Goal: Information Seeking & Learning: Check status

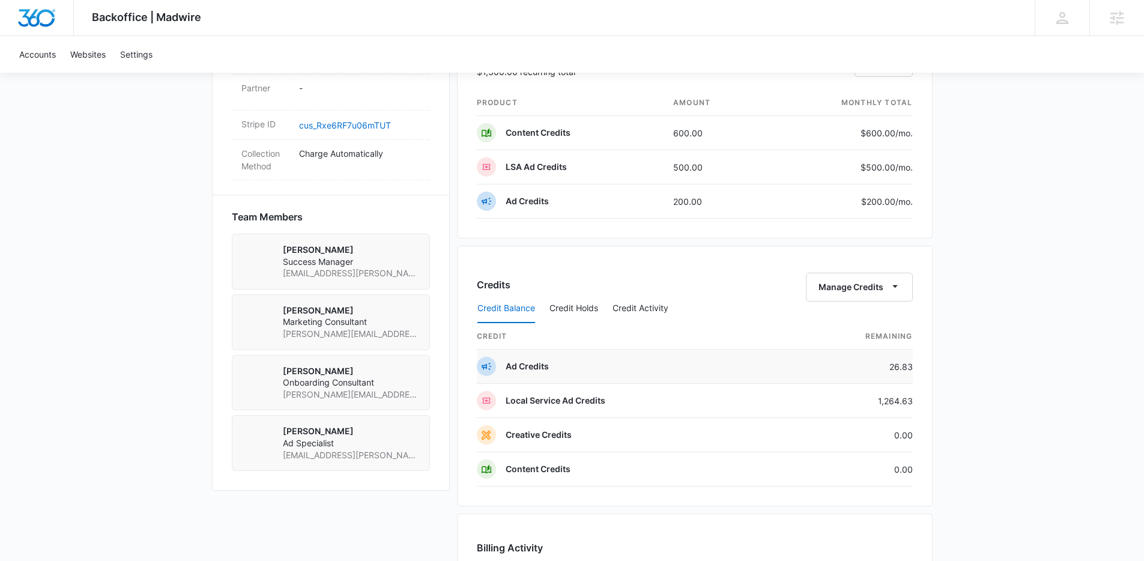
scroll to position [809, 0]
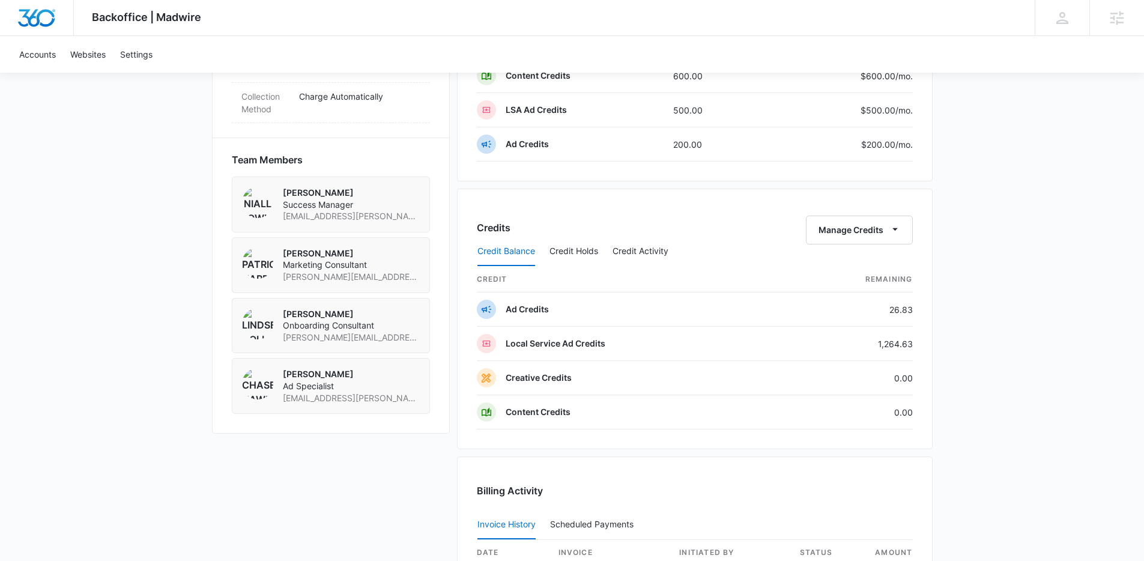
click at [846, 237] on div "Credit Balance Credit Holds Credit Activity" at bounding box center [695, 252] width 436 height 30
click at [860, 232] on button "Manage Credits" at bounding box center [859, 230] width 107 height 29
click at [835, 273] on div "Transfer Credits" at bounding box center [852, 268] width 63 height 8
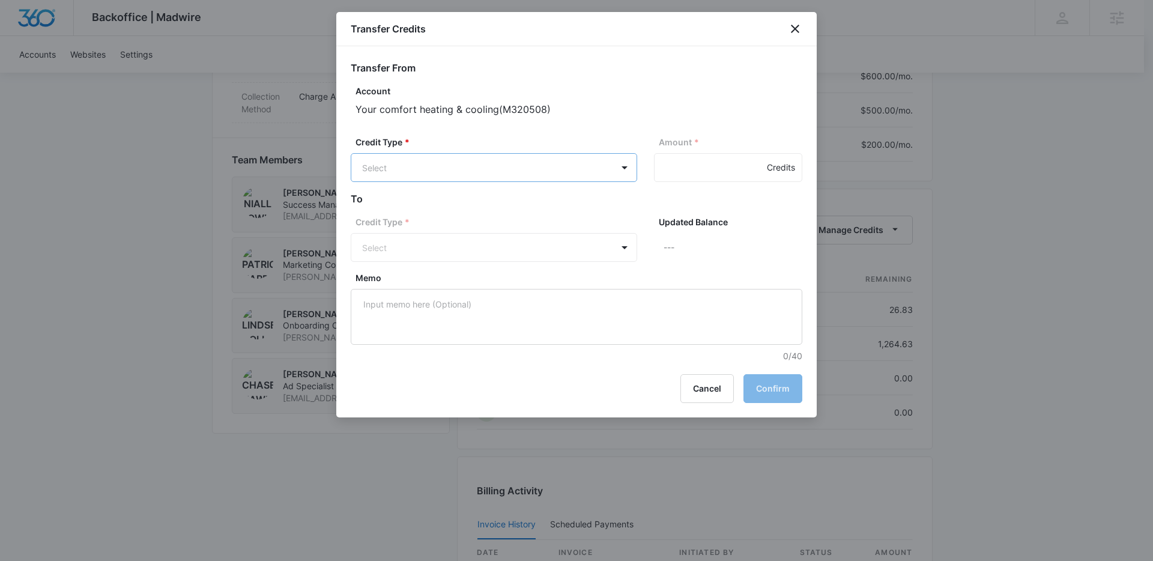
click at [488, 163] on body "Backoffice | Madwire Apps Settings NF Niall Fowler niall.fowler@madwire.com My …" at bounding box center [576, 35] width 1153 height 1688
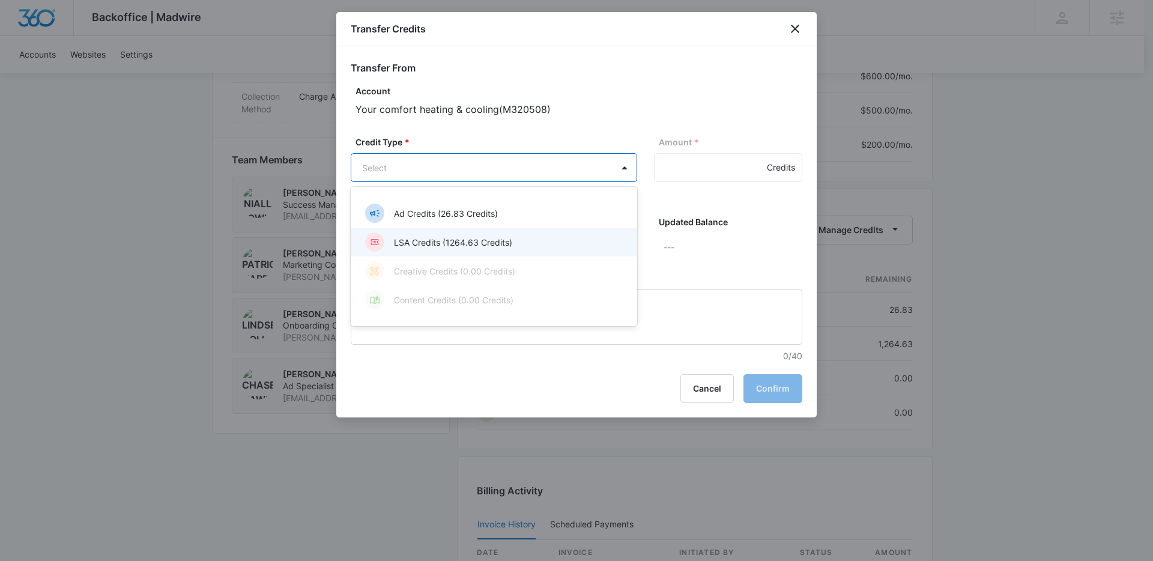
click at [467, 240] on p "LSA Credits (1264.63 Credits)" at bounding box center [453, 242] width 118 height 13
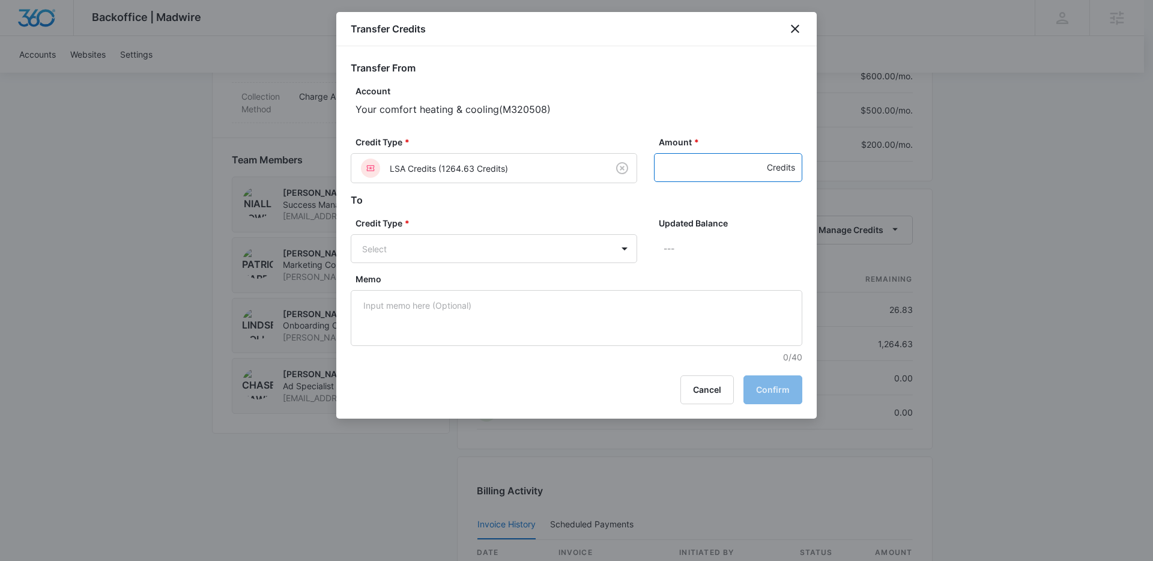
click at [688, 175] on input "Amount *" at bounding box center [728, 167] width 148 height 29
type input "500"
click at [520, 243] on body "Backoffice | Madwire Apps Settings NF Niall Fowler niall.fowler@madwire.com My …" at bounding box center [576, 35] width 1153 height 1688
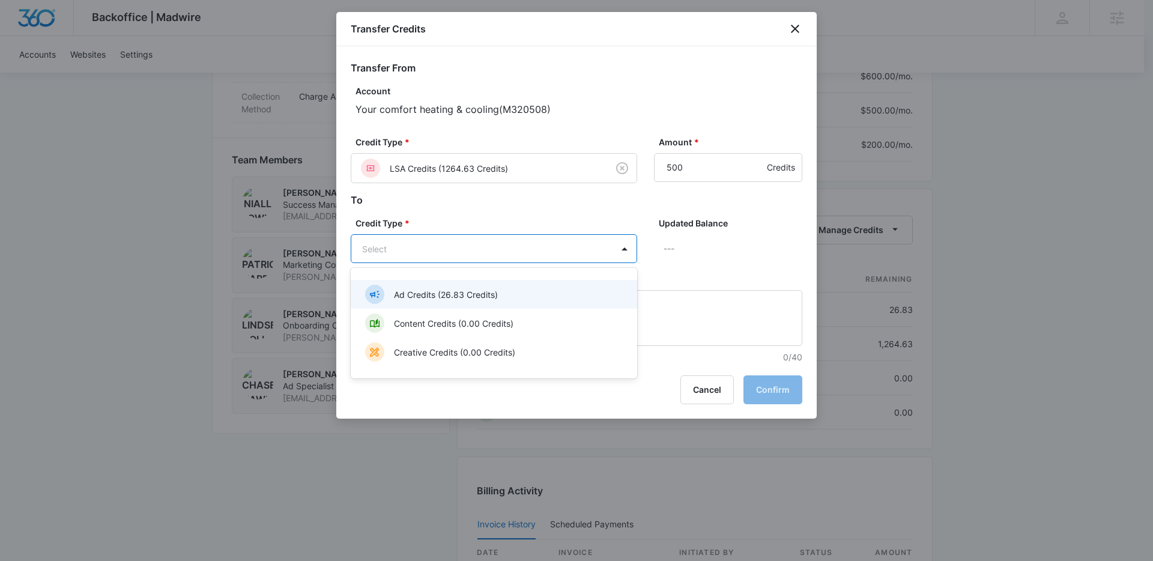
click at [443, 294] on p "Ad Credits (26.83 Credits)" at bounding box center [446, 294] width 104 height 13
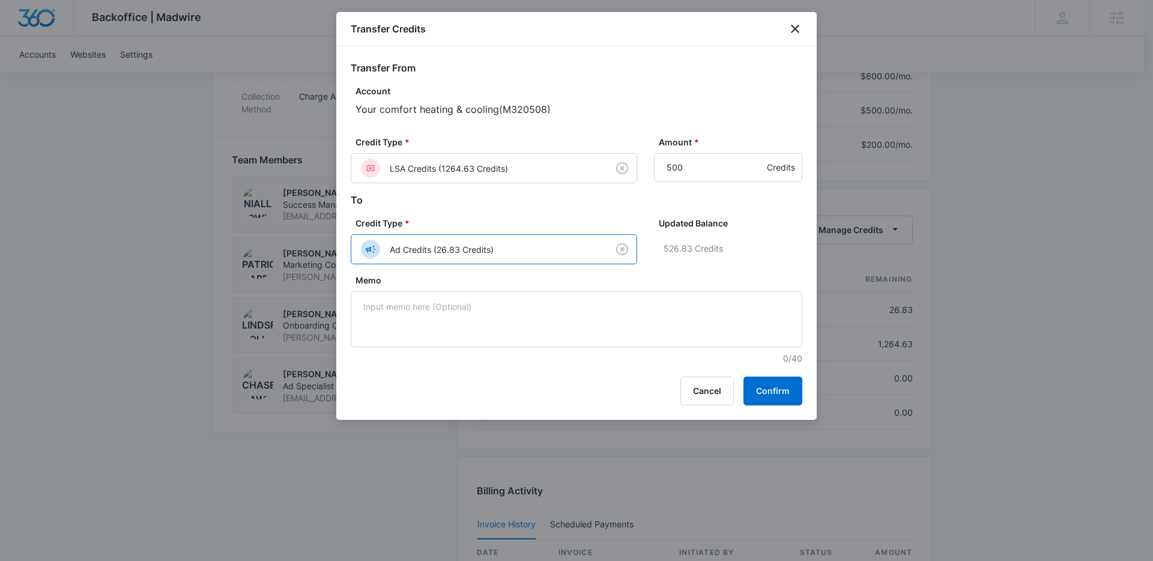
click at [749, 252] on p "526.83 Credits" at bounding box center [733, 248] width 139 height 29
click at [764, 394] on button "Confirm" at bounding box center [773, 391] width 59 height 29
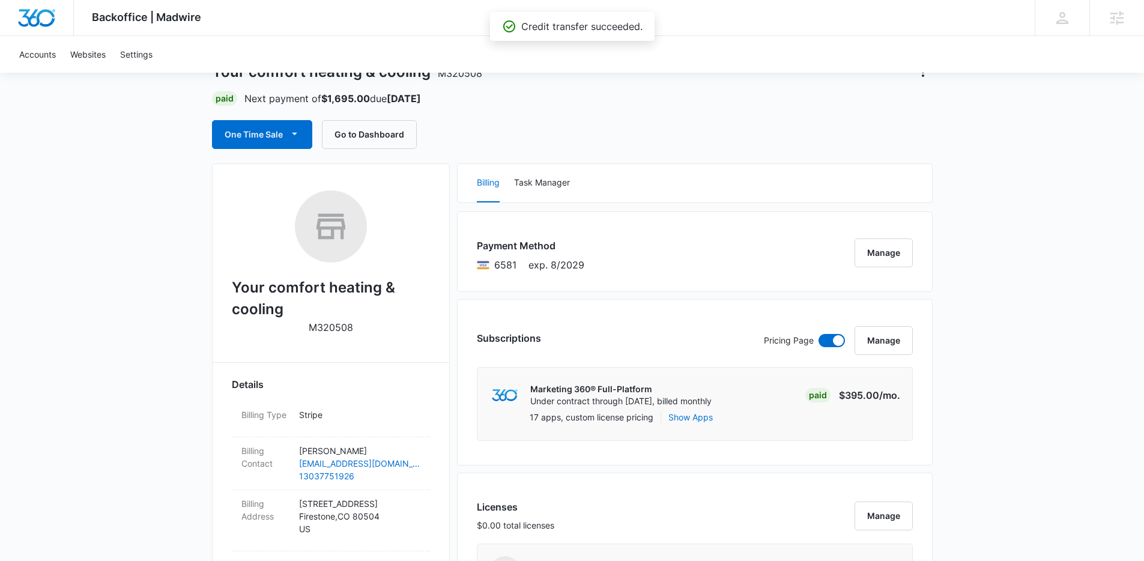
scroll to position [0, 0]
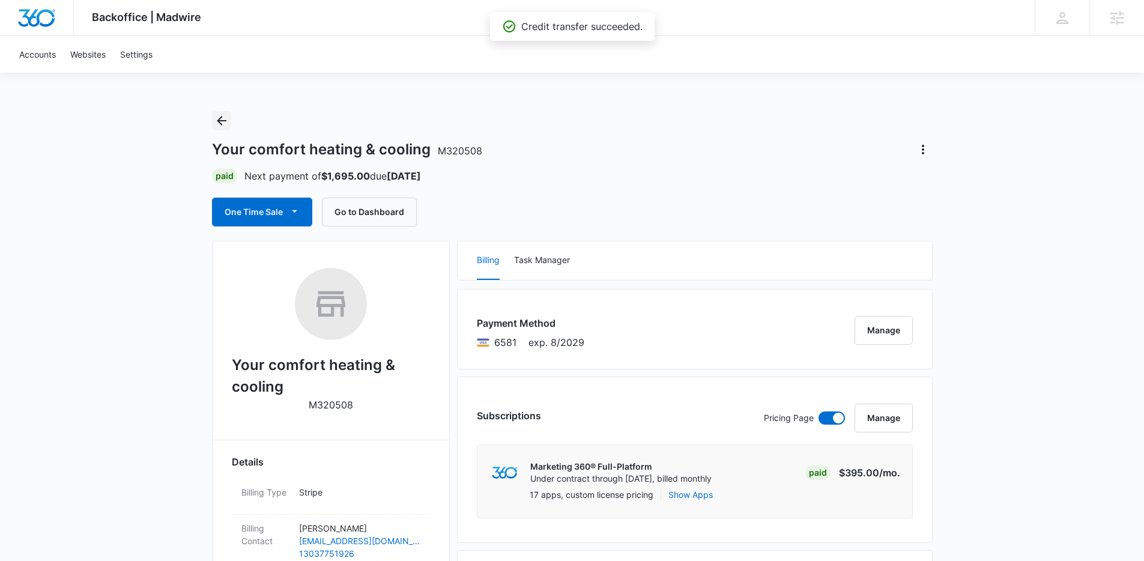
click at [223, 118] on icon "Back" at bounding box center [221, 121] width 14 height 14
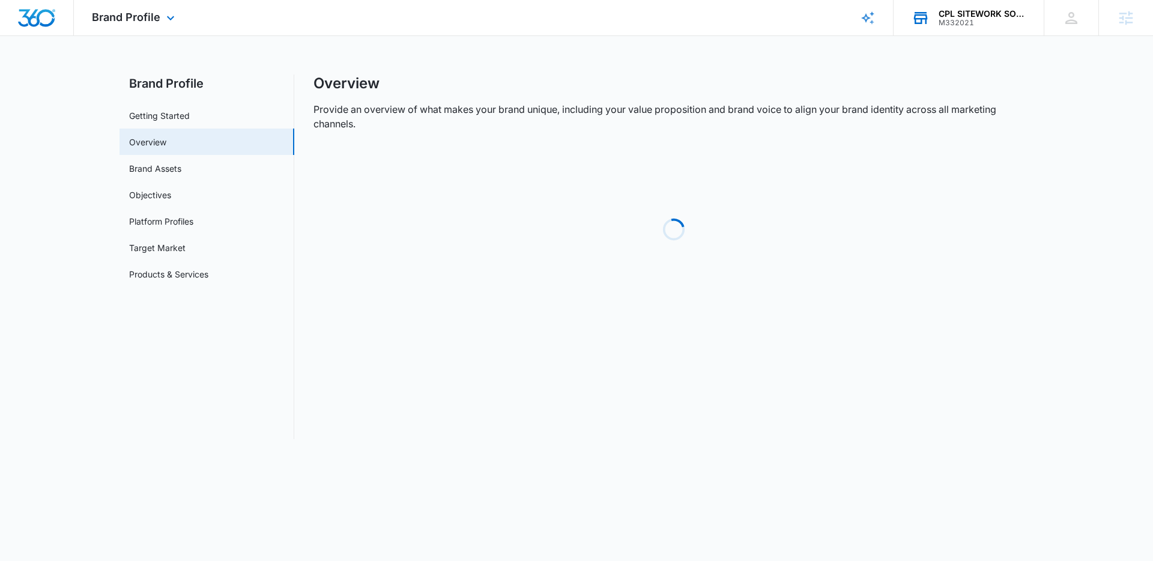
click at [973, 20] on div "M332021" at bounding box center [983, 23] width 88 height 8
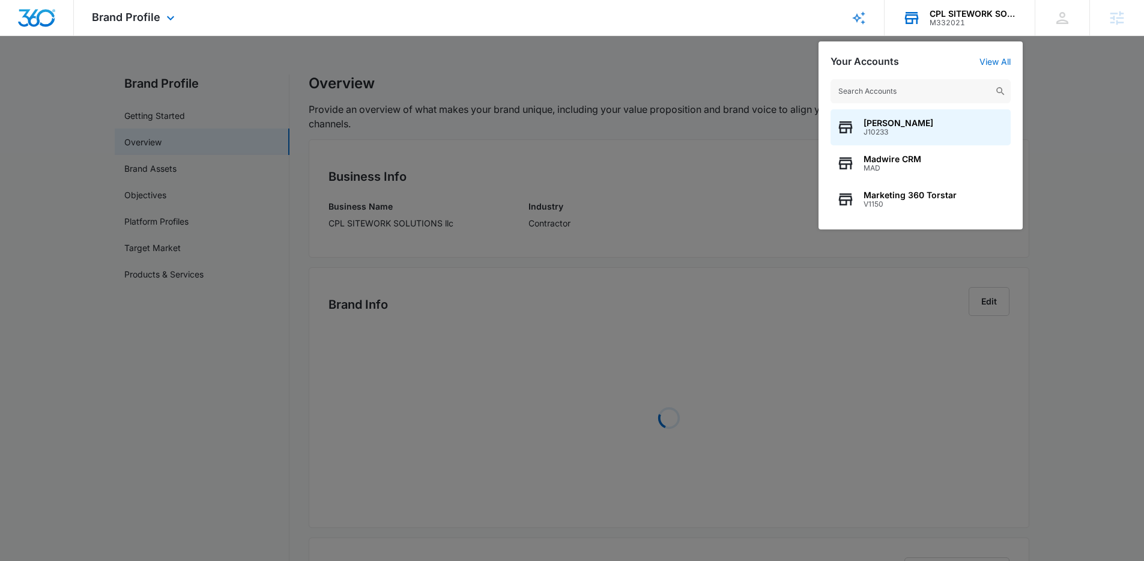
click at [864, 94] on input "text" at bounding box center [921, 91] width 180 height 24
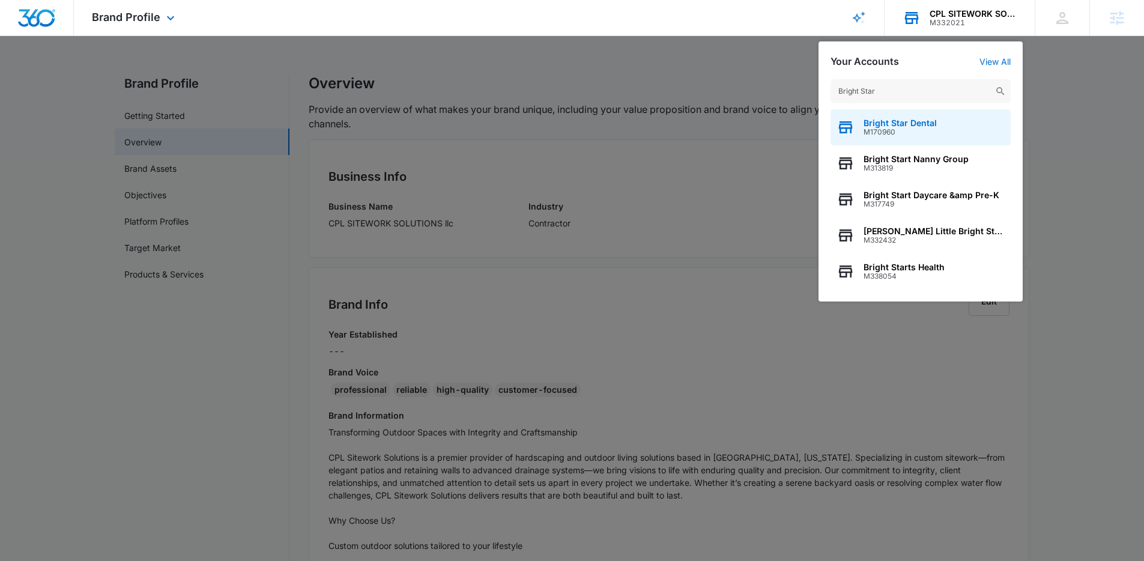
type input "Bright Star"
click at [878, 132] on span "M170960" at bounding box center [900, 132] width 73 height 8
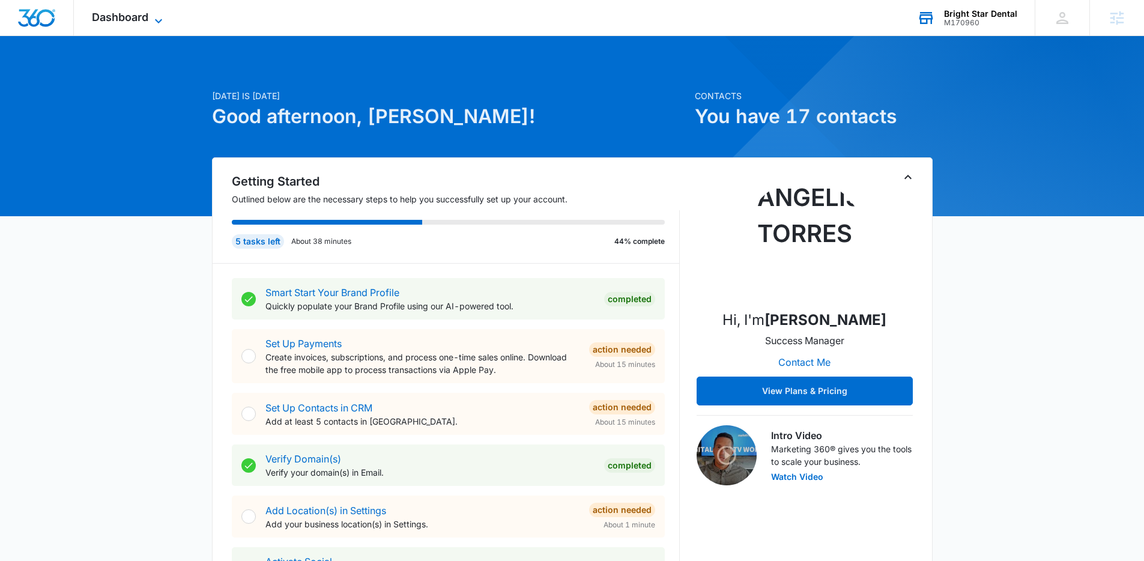
click at [148, 17] on span "Dashboard" at bounding box center [120, 17] width 56 height 13
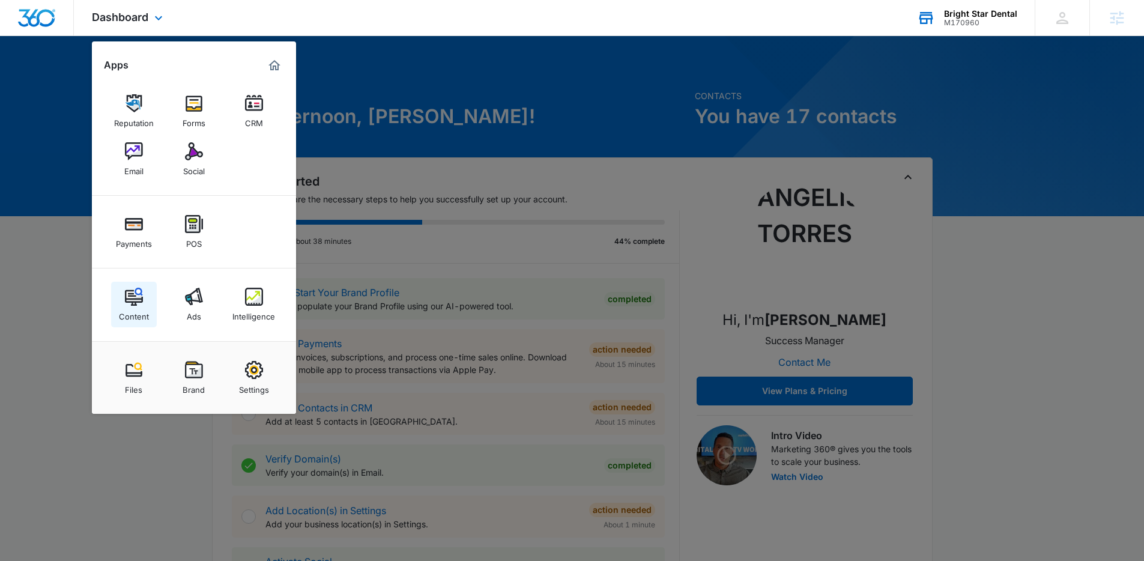
click at [144, 296] on link "Content" at bounding box center [134, 305] width 46 height 46
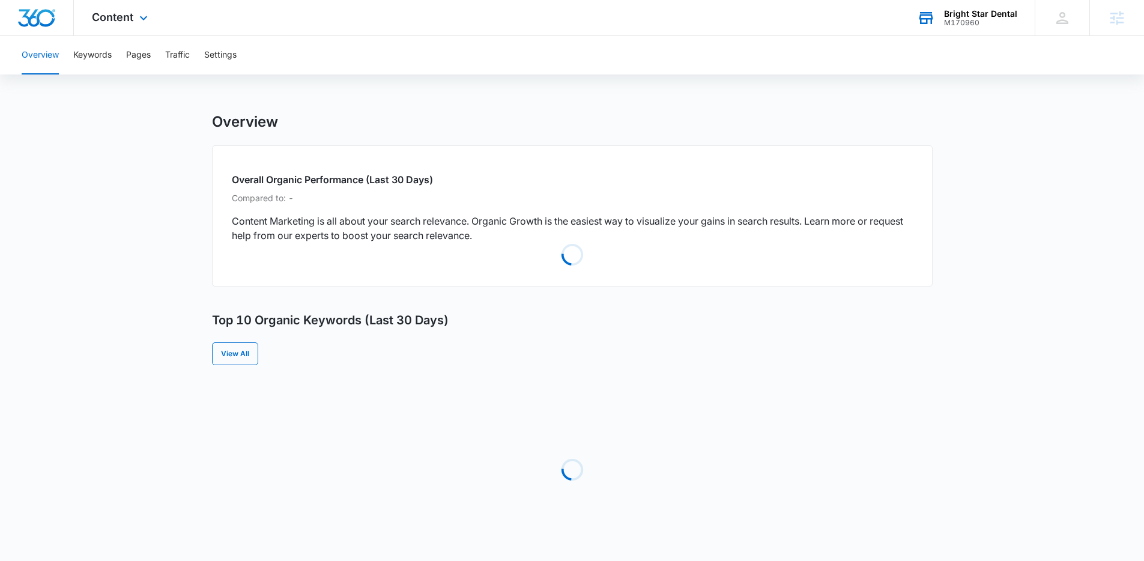
click at [140, 26] on div "Content Apps Reputation Forms CRM Email Social Payments POS Content Ads Intelli…" at bounding box center [121, 17] width 95 height 35
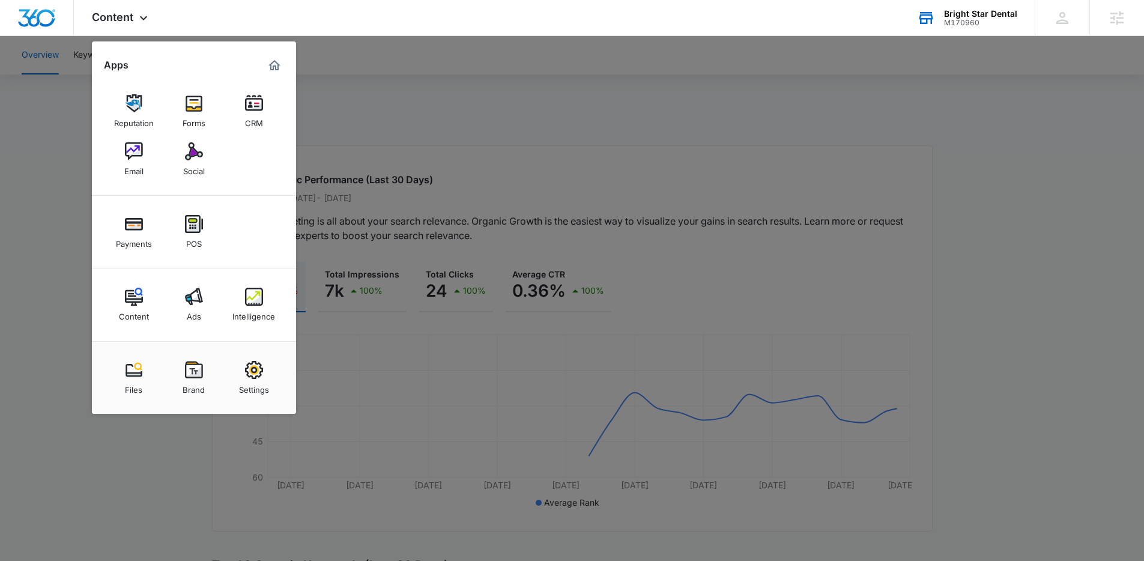
click at [464, 145] on div at bounding box center [572, 280] width 1144 height 561
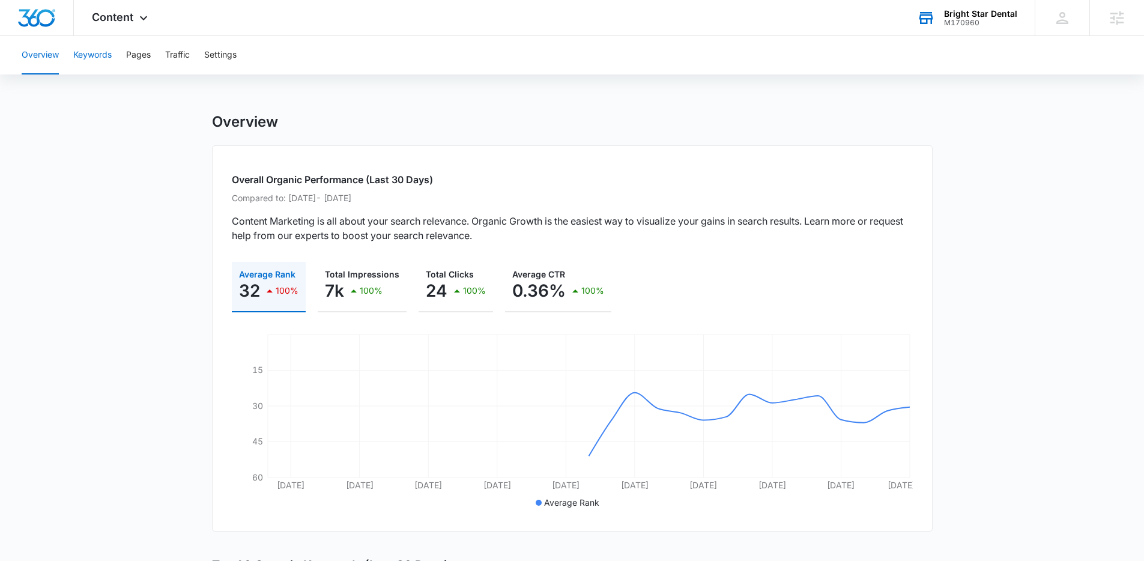
click at [109, 53] on button "Keywords" at bounding box center [92, 55] width 38 height 38
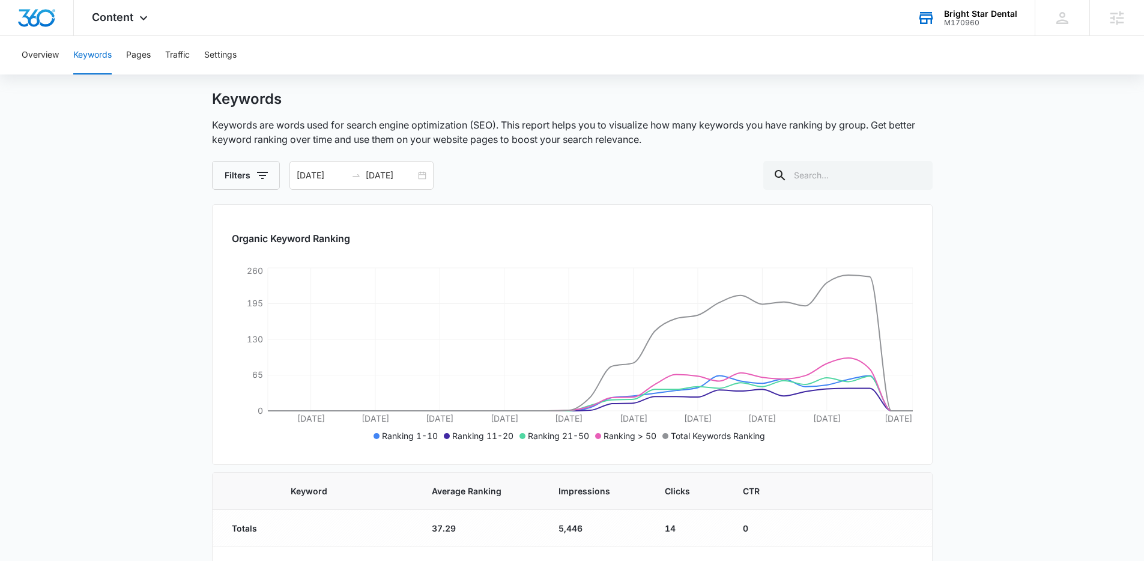
scroll to position [124, 0]
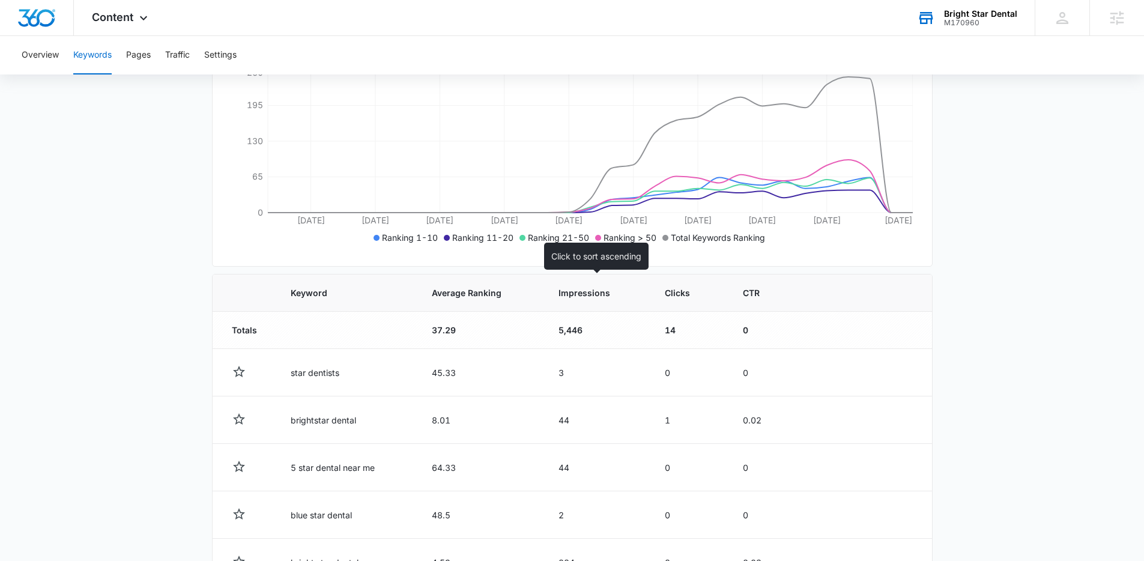
click at [593, 294] on span "Impressions" at bounding box center [589, 293] width 61 height 13
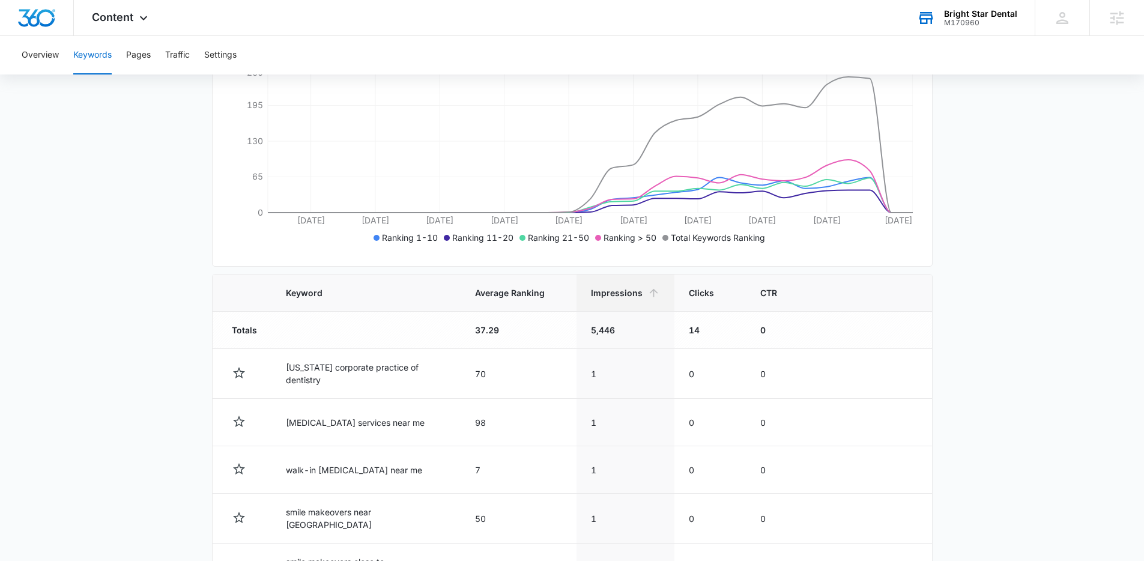
click at [610, 297] on span "Impressions" at bounding box center [617, 293] width 52 height 13
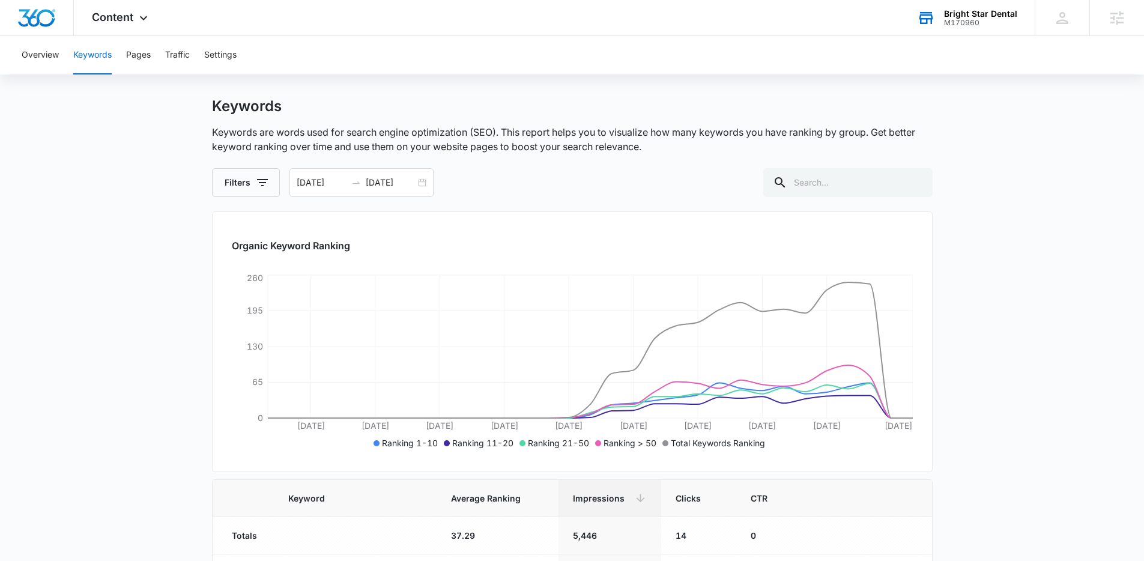
scroll to position [0, 0]
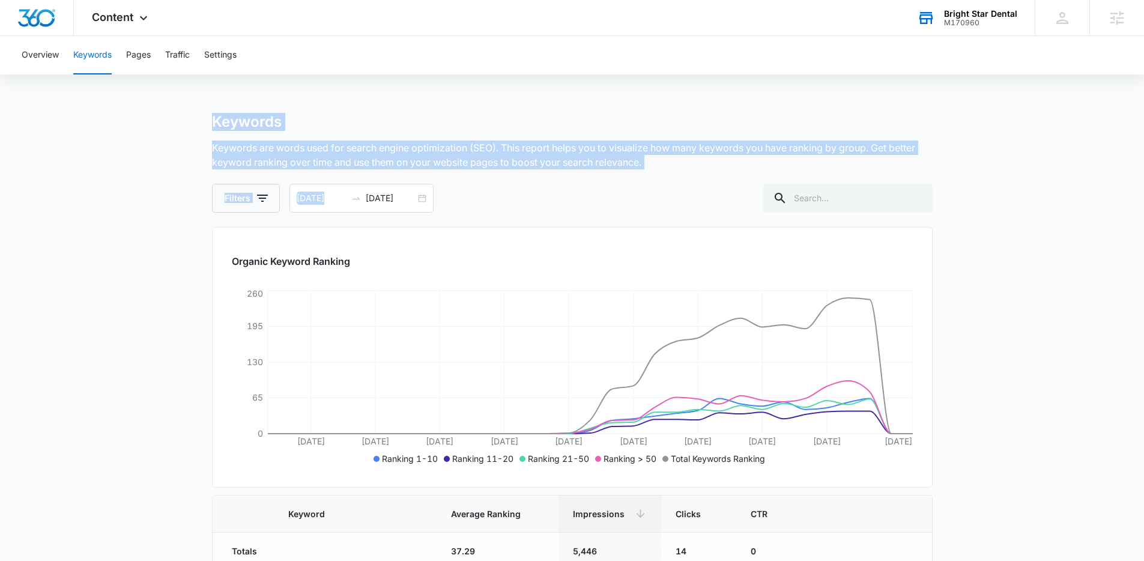
drag, startPoint x: 199, startPoint y: 98, endPoint x: 388, endPoint y: 166, distance: 201.0
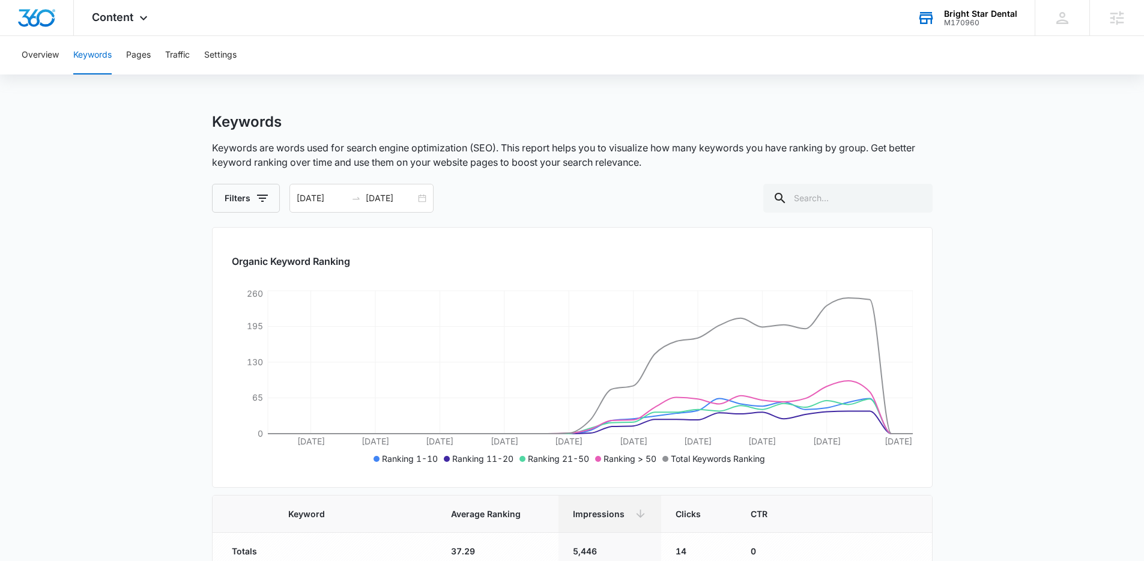
click at [579, 175] on div "Keywords Keywords are words used for search engine optimization (SEO). This rep…" at bounding box center [572, 163] width 721 height 100
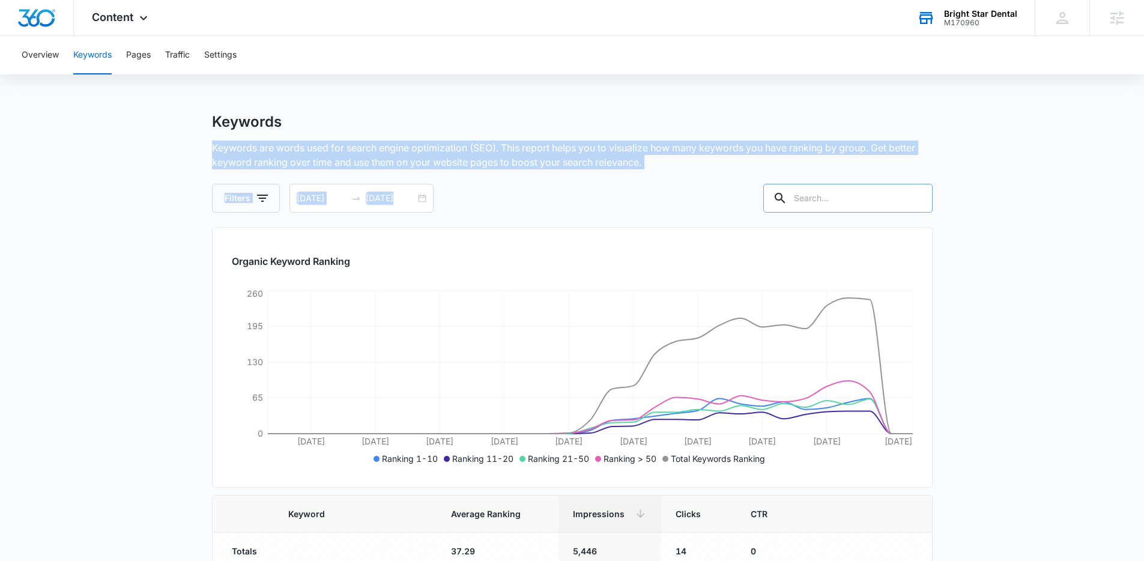
drag, startPoint x: 197, startPoint y: 139, endPoint x: 861, endPoint y: 191, distance: 666.4
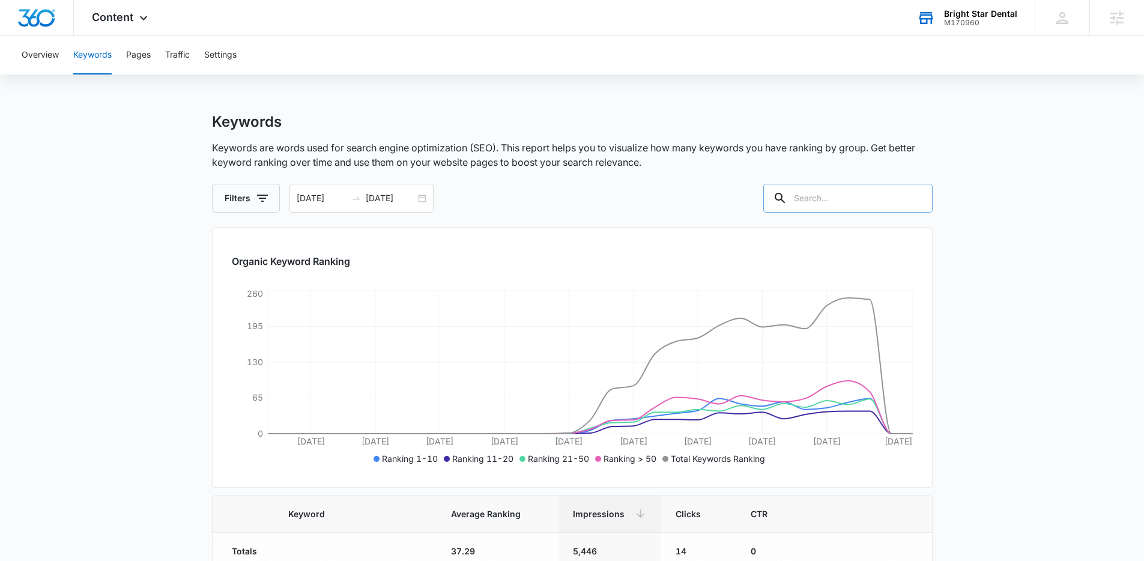
click at [859, 191] on input "text" at bounding box center [848, 198] width 169 height 29
click at [764, 184] on div "Filters 08/12/2025 09/11/2025" at bounding box center [572, 198] width 721 height 29
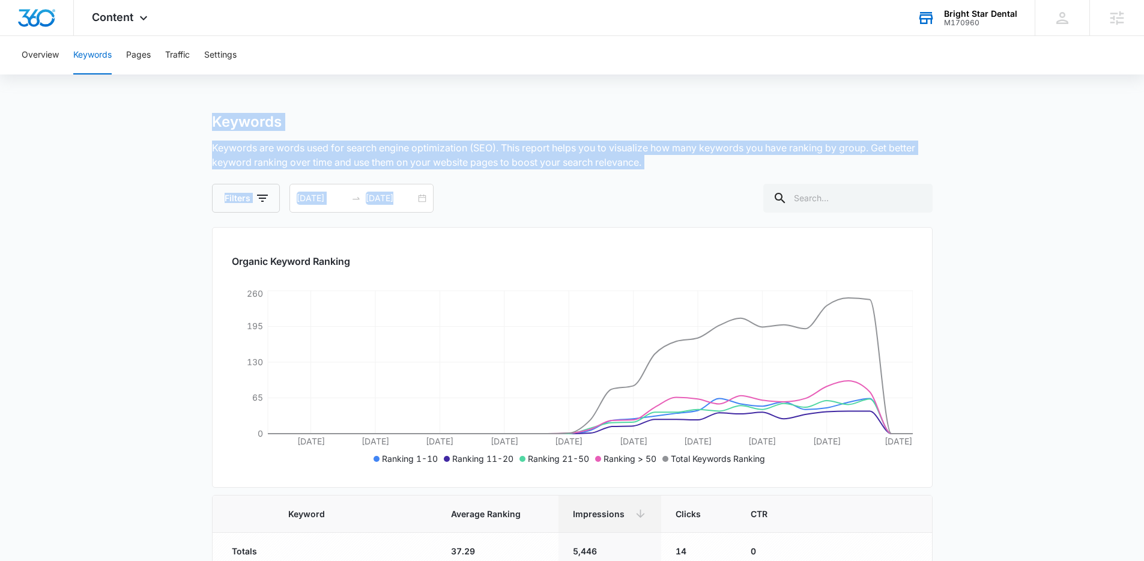
drag, startPoint x: 699, startPoint y: 171, endPoint x: 196, endPoint y: 122, distance: 505.2
drag, startPoint x: 196, startPoint y: 122, endPoint x: 706, endPoint y: 163, distance: 511.7
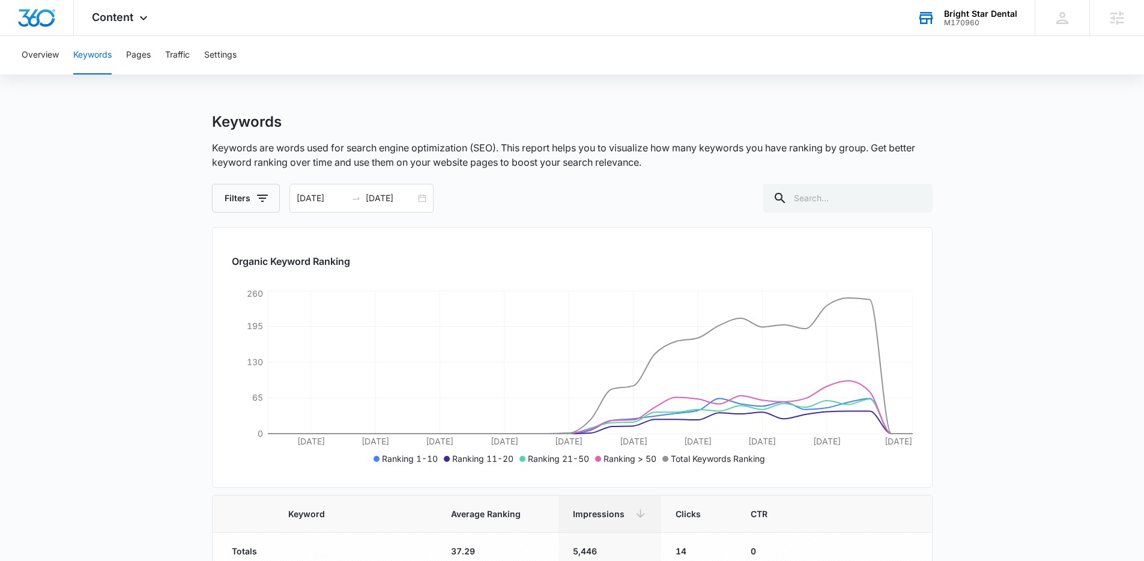
click at [706, 163] on p "Keywords are words used for search engine optimization (SEO). This report helps…" at bounding box center [572, 155] width 721 height 29
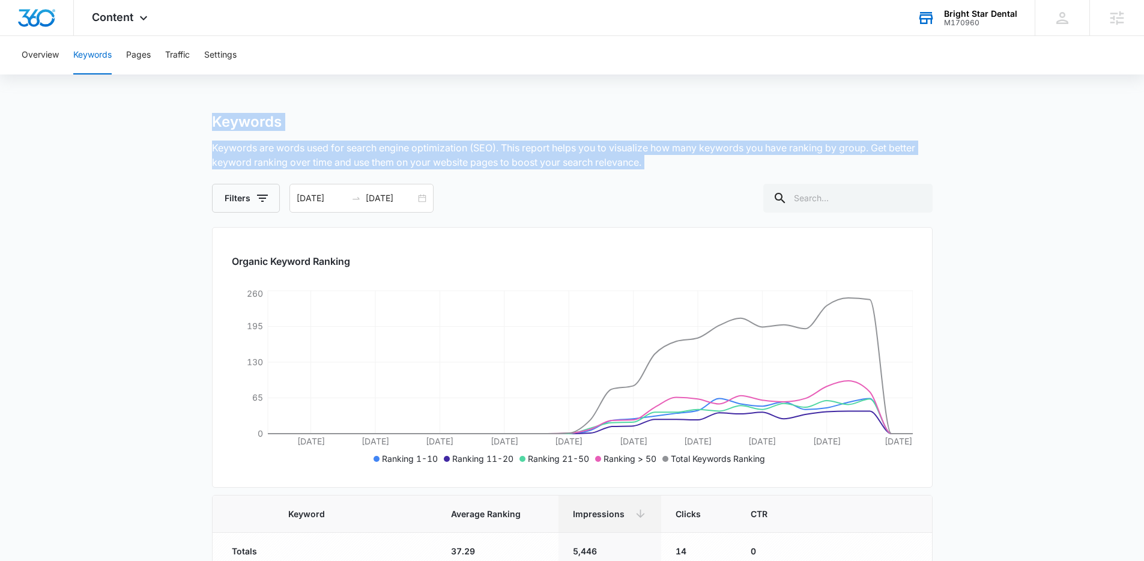
drag, startPoint x: 690, startPoint y: 162, endPoint x: 186, endPoint y: 117, distance: 506.6
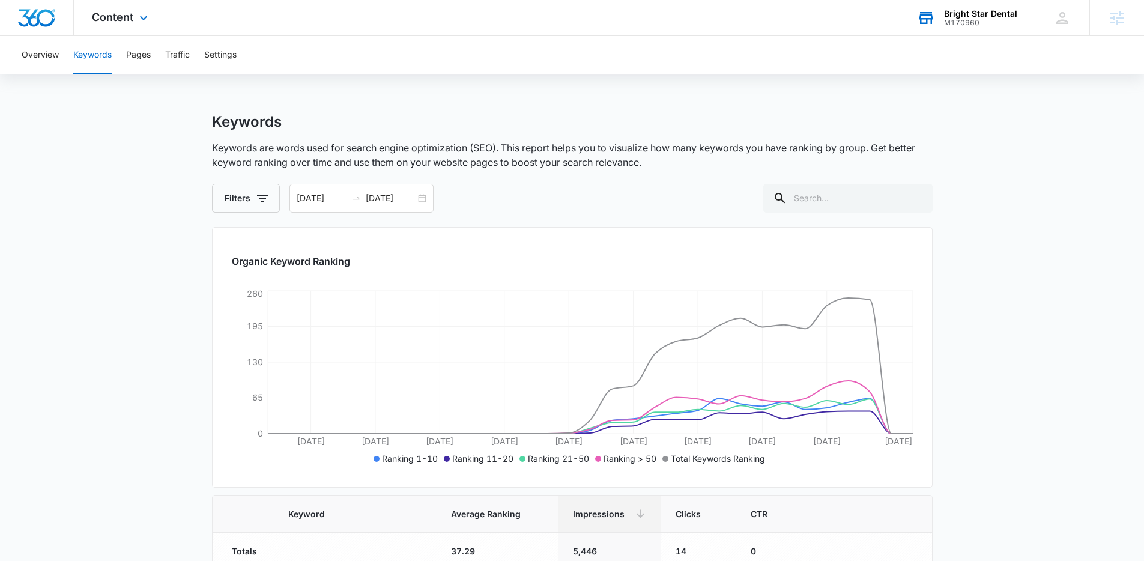
click at [256, 22] on div "Content Apps Reputation Forms CRM Email Social Payments POS Content Ads Intelli…" at bounding box center [572, 18] width 1144 height 36
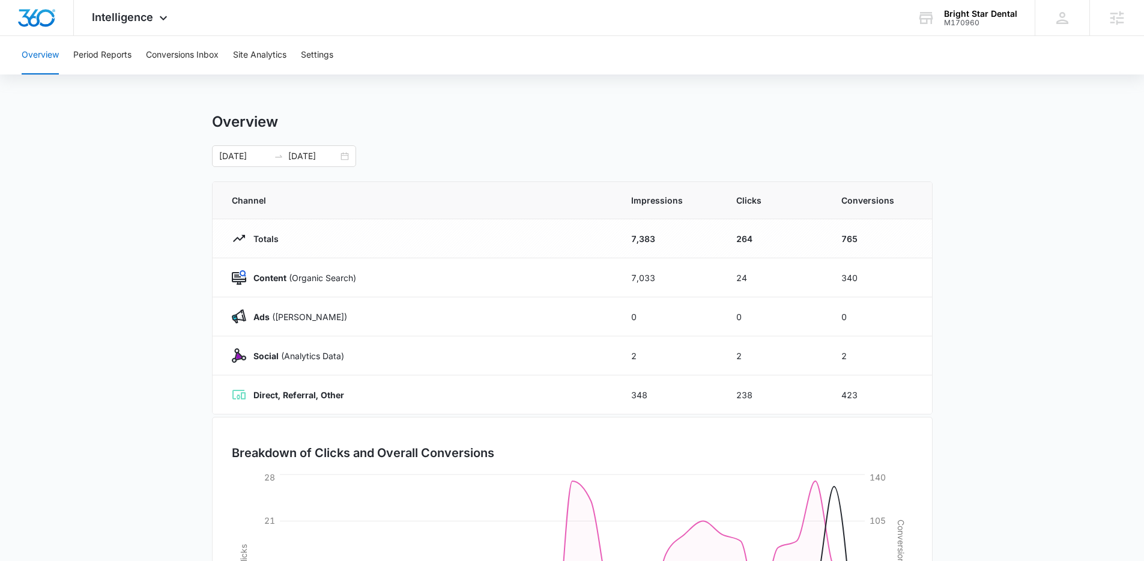
click at [453, 166] on div "[DATE] [DATE]" at bounding box center [572, 156] width 721 height 22
click at [440, 156] on div "[DATE] [DATE]" at bounding box center [572, 156] width 721 height 22
drag, startPoint x: 386, startPoint y: 157, endPoint x: 211, endPoint y: 120, distance: 178.7
click at [212, 120] on div "Overview [DATE] [DATE]" at bounding box center [572, 140] width 721 height 54
click at [212, 120] on h1 "Overview" at bounding box center [245, 122] width 66 height 18
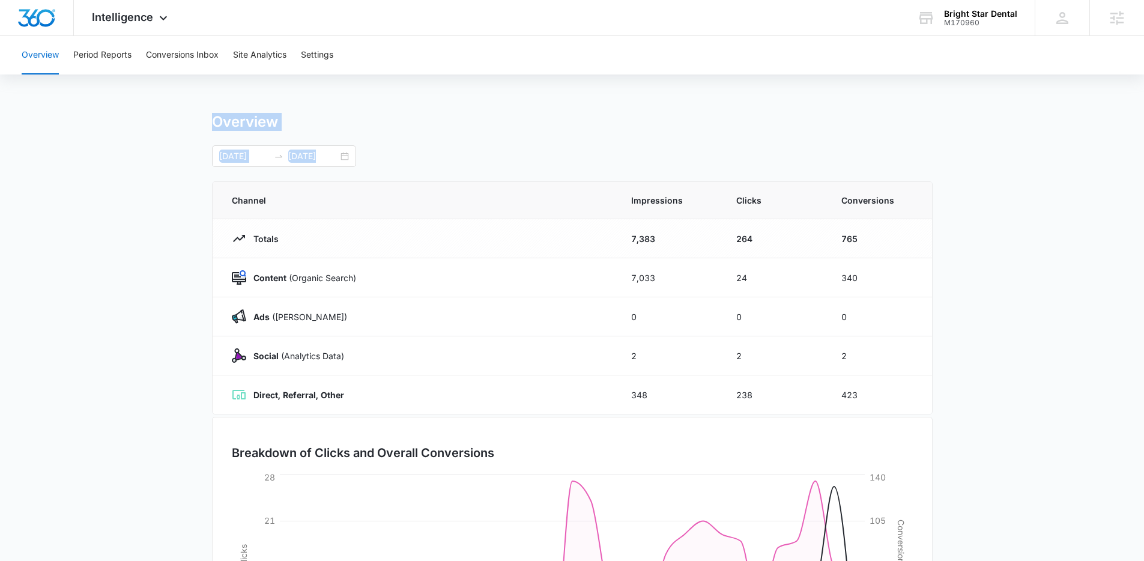
drag, startPoint x: 304, startPoint y: 131, endPoint x: 410, endPoint y: 151, distance: 108.3
click at [410, 151] on main "Overview [DATE] [DATE] Channel Impressions Clicks Conversions Totals 7,383 264 …" at bounding box center [572, 428] width 1144 height 631
click at [410, 151] on div "[DATE] [DATE]" at bounding box center [572, 156] width 721 height 22
drag, startPoint x: 344, startPoint y: 147, endPoint x: 183, endPoint y: 118, distance: 164.2
click at [183, 118] on main "Overview [DATE] [DATE] Channel Impressions Clicks Conversions Totals 7,383 264 …" at bounding box center [572, 428] width 1144 height 631
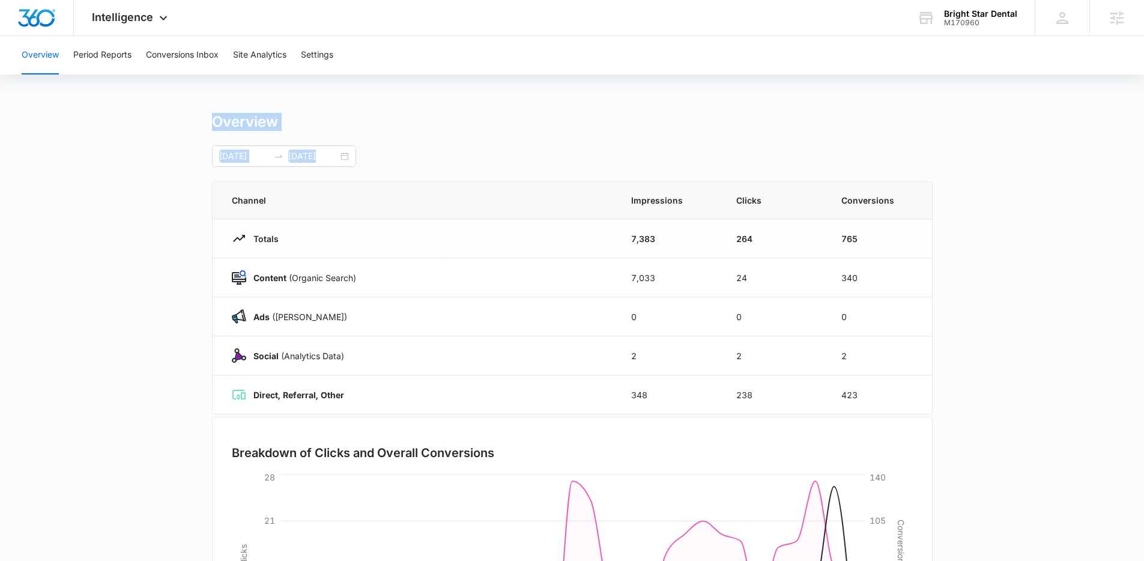
click at [183, 118] on main "Overview [DATE] [DATE] Channel Impressions Clicks Conversions Totals 7,383 264 …" at bounding box center [572, 428] width 1144 height 631
drag, startPoint x: 183, startPoint y: 118, endPoint x: 437, endPoint y: 164, distance: 258.8
click at [437, 164] on main "Overview [DATE] [DATE] Channel Impressions Clicks Conversions Totals 7,383 264 …" at bounding box center [572, 428] width 1144 height 631
click at [437, 164] on div "[DATE] [DATE]" at bounding box center [572, 156] width 721 height 22
click at [433, 163] on div "[DATE] [DATE]" at bounding box center [572, 156] width 721 height 22
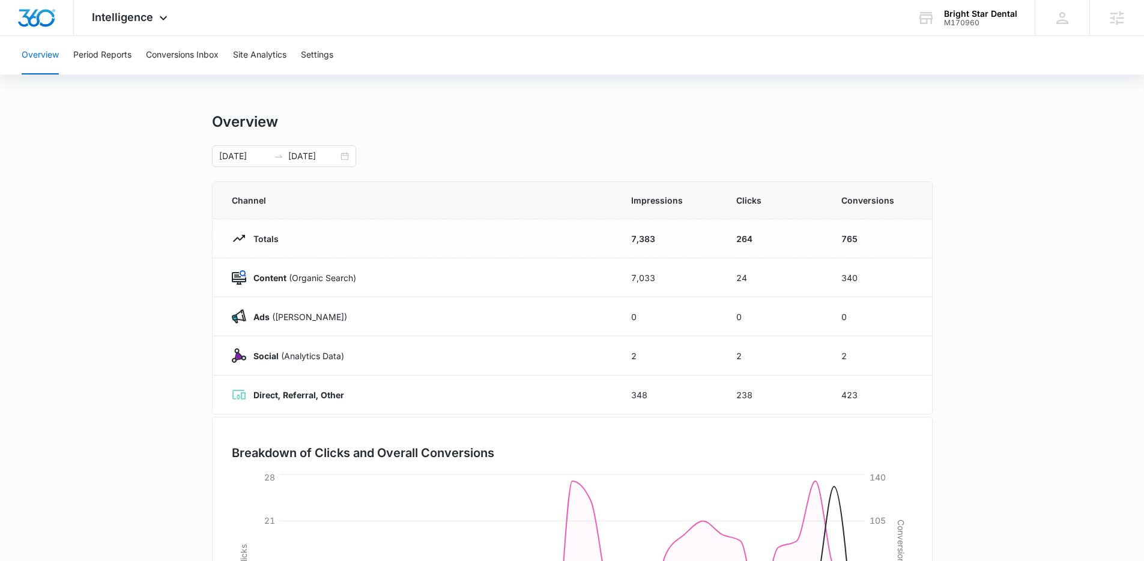
click at [492, 148] on div "[DATE] [DATE]" at bounding box center [572, 156] width 721 height 22
click at [493, 146] on div "[DATE] [DATE]" at bounding box center [572, 156] width 721 height 22
drag, startPoint x: 493, startPoint y: 146, endPoint x: 190, endPoint y: 117, distance: 303.6
click at [190, 117] on main "Overview [DATE] [DATE] Channel Impressions Clicks Conversions Totals 7,383 264 …" at bounding box center [572, 428] width 1144 height 631
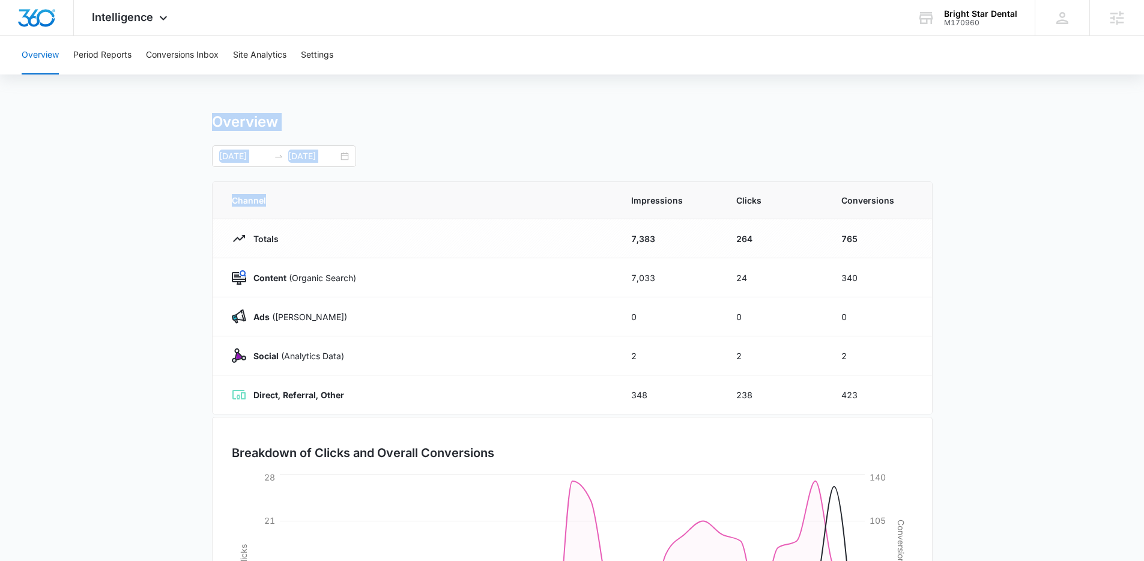
drag, startPoint x: 190, startPoint y: 117, endPoint x: 445, endPoint y: 181, distance: 262.1
click at [445, 181] on main "Overview [DATE] [DATE] Channel Impressions Clicks Conversions Totals 7,383 264 …" at bounding box center [572, 428] width 1144 height 631
click at [385, 156] on div "[DATE] [DATE]" at bounding box center [572, 156] width 721 height 22
drag, startPoint x: 385, startPoint y: 156, endPoint x: 190, endPoint y: 125, distance: 197.0
click at [190, 125] on main "Overview [DATE] [DATE] Channel Impressions Clicks Conversions Totals 7,383 264 …" at bounding box center [572, 428] width 1144 height 631
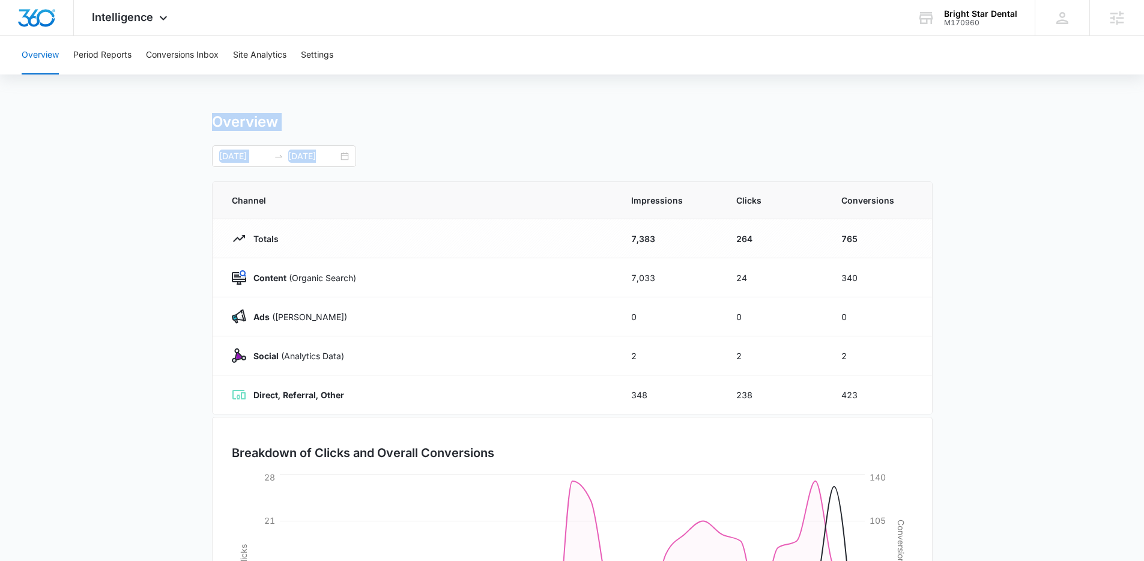
click at [190, 125] on main "Overview [DATE] [DATE] Channel Impressions Clicks Conversions Totals 7,383 264 …" at bounding box center [572, 428] width 1144 height 631
click at [191, 125] on main "Overview [DATE] [DATE] Channel Impressions Clicks Conversions Totals 7,383 264 …" at bounding box center [572, 428] width 1144 height 631
drag, startPoint x: 217, startPoint y: 126, endPoint x: 493, endPoint y: 172, distance: 279.5
click at [493, 172] on main "Overview [DATE] [DATE] Channel Impressions Clicks Conversions Totals 7,383 264 …" at bounding box center [572, 428] width 1144 height 631
click at [493, 172] on div "Overview [DATE] [DATE] Channel Impressions Clicks Conversions Totals 7,383 264 …" at bounding box center [572, 428] width 721 height 631
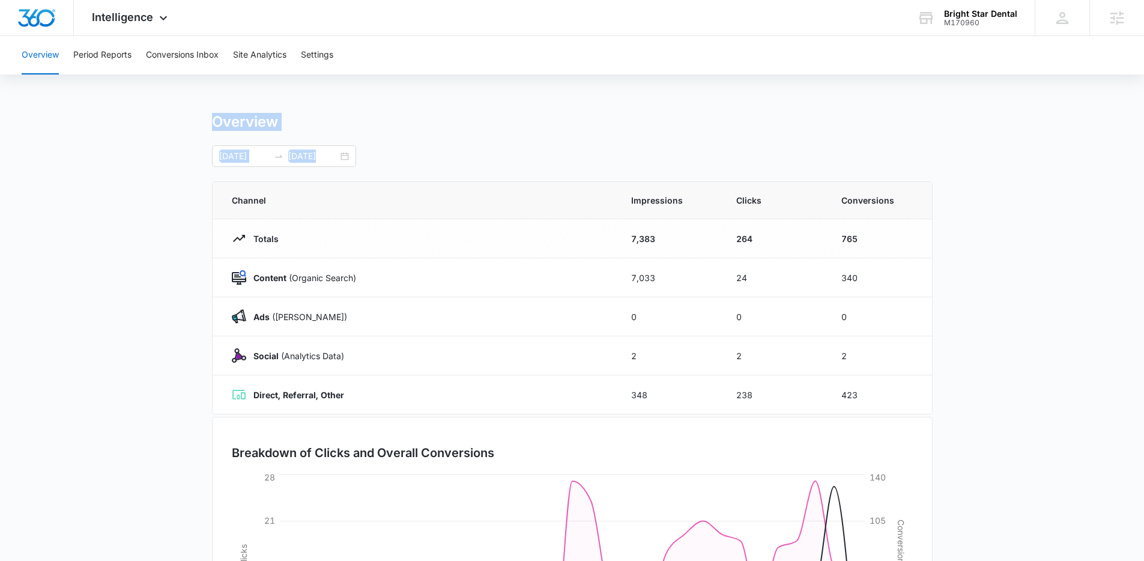
drag, startPoint x: 430, startPoint y: 165, endPoint x: 183, endPoint y: 123, distance: 251.1
click at [183, 123] on main "Overview [DATE] [DATE] Channel Impressions Clicks Conversions Totals 7,383 264 …" at bounding box center [572, 428] width 1144 height 631
click at [190, 131] on main "Overview [DATE] [DATE] Channel Impressions Clicks Conversions Totals 7,383 264 …" at bounding box center [572, 428] width 1144 height 631
drag, startPoint x: 236, startPoint y: 129, endPoint x: 383, endPoint y: 154, distance: 148.8
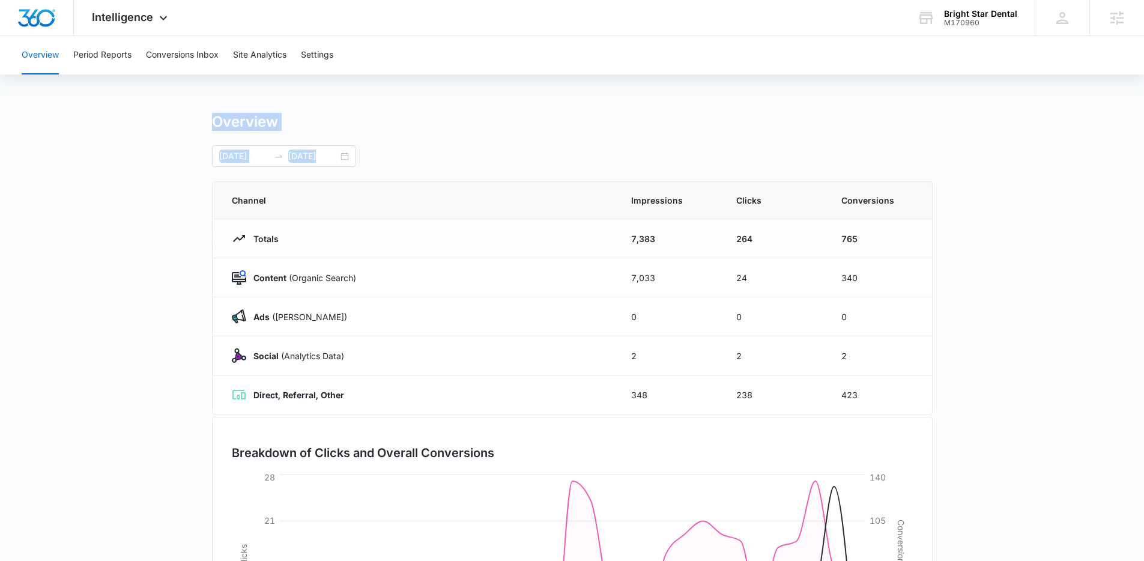
click at [383, 154] on div "Overview Period Reports Conversions Inbox Site Analytics Settings Overview [DAT…" at bounding box center [572, 390] width 1144 height 708
click at [383, 154] on div "[DATE] [DATE]" at bounding box center [572, 156] width 721 height 22
drag, startPoint x: 365, startPoint y: 154, endPoint x: 189, endPoint y: 119, distance: 178.8
click at [189, 119] on main "Overview [DATE] [DATE] Channel Impressions Clicks Conversions Totals 7,383 264 …" at bounding box center [572, 428] width 1144 height 631
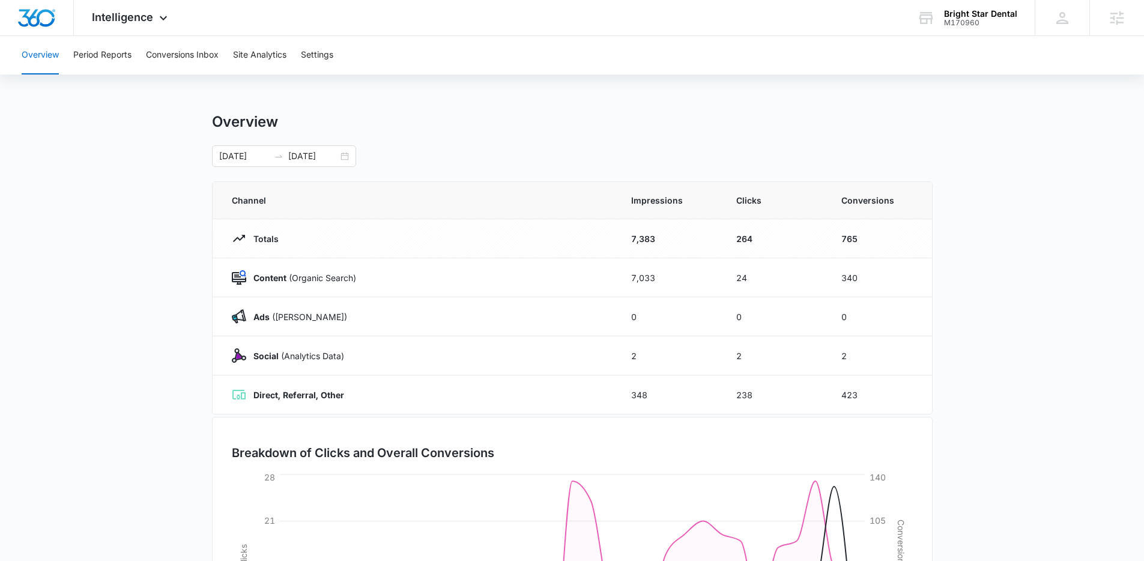
click at [648, 115] on div "Overview" at bounding box center [572, 122] width 721 height 18
click at [609, 111] on div "Overview Period Reports Conversions Inbox Site Analytics Settings Overview [DAT…" at bounding box center [572, 390] width 1144 height 708
click at [606, 108] on div "Overview Period Reports Conversions Inbox Site Analytics Settings Overview [DAT…" at bounding box center [572, 390] width 1144 height 708
